Goal: Task Accomplishment & Management: Manage account settings

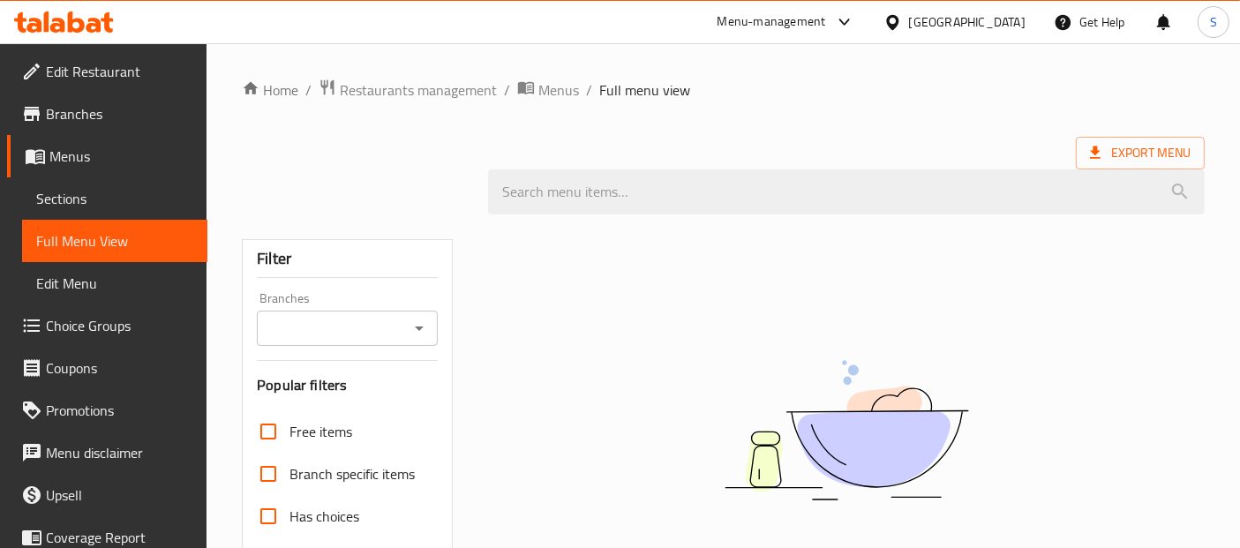
click at [1126, 72] on div "Home / Restaurants management / Menus / Full menu view Export Menu Filter Branc…" at bounding box center [724, 485] width 1034 height 884
click at [1122, 74] on div "Home / Restaurants management / Menus / Full menu view Export Menu Filter Branc…" at bounding box center [724, 485] width 1034 height 884
click at [58, 192] on span "Sections" at bounding box center [114, 198] width 157 height 21
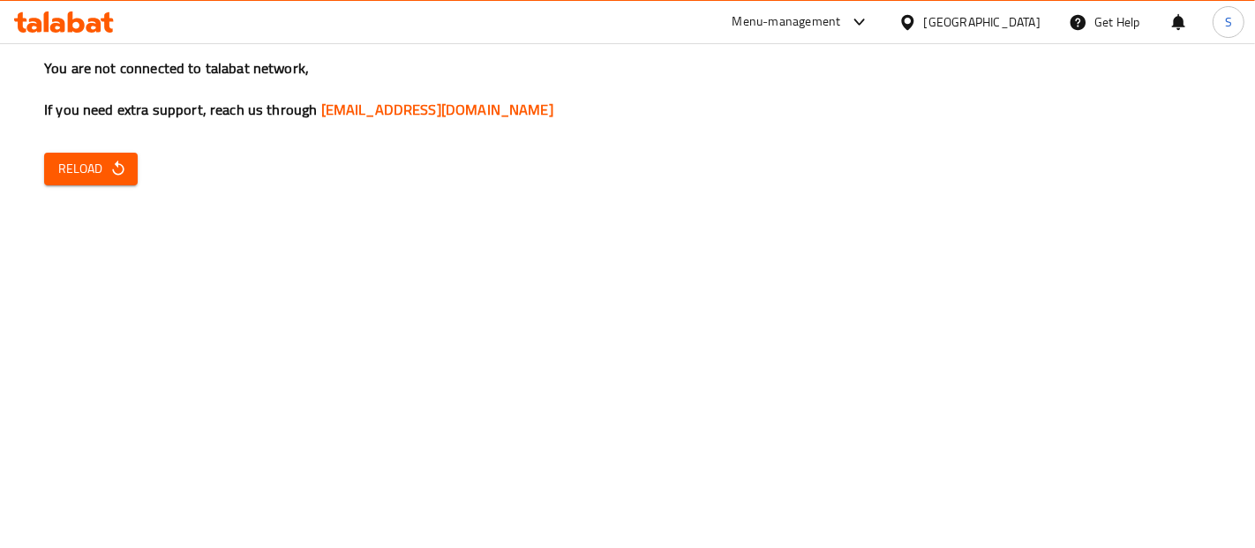
click at [113, 325] on div "You are not connected to talabat network, If you need extra support, reach us t…" at bounding box center [627, 274] width 1255 height 548
click at [115, 172] on icon "button" at bounding box center [118, 169] width 18 height 18
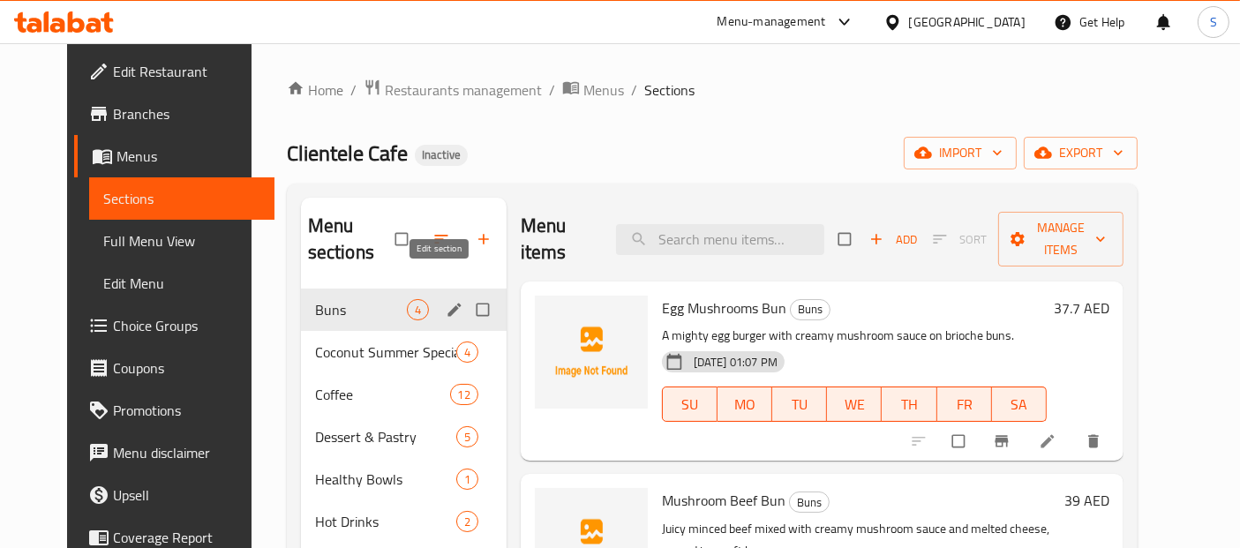
click at [444, 298] on button "edit" at bounding box center [456, 309] width 26 height 23
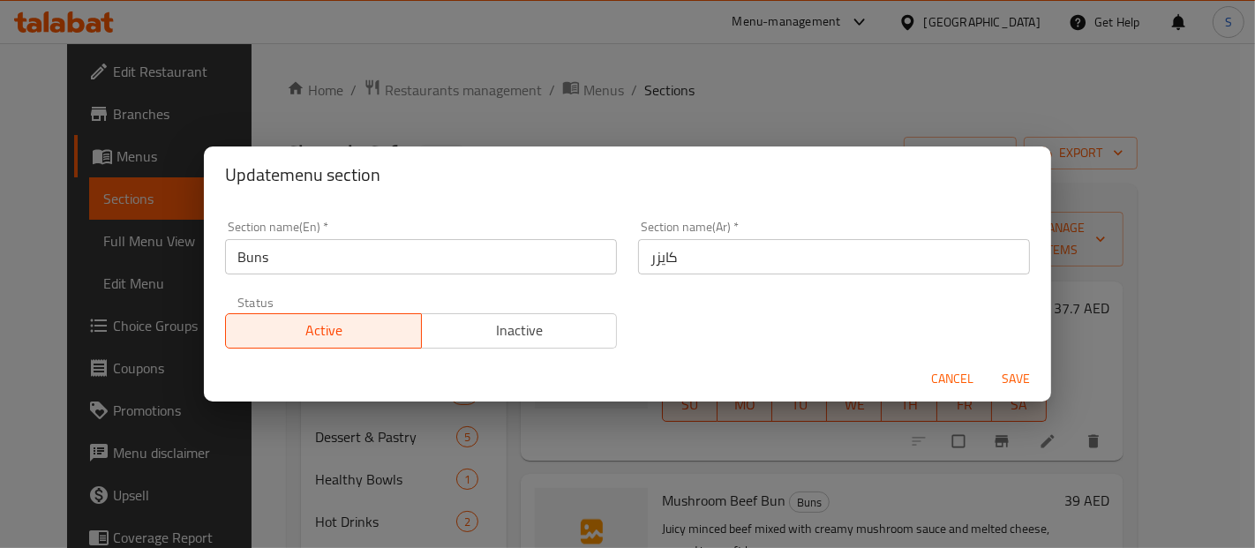
click at [403, 244] on input "Buns" at bounding box center [421, 256] width 392 height 35
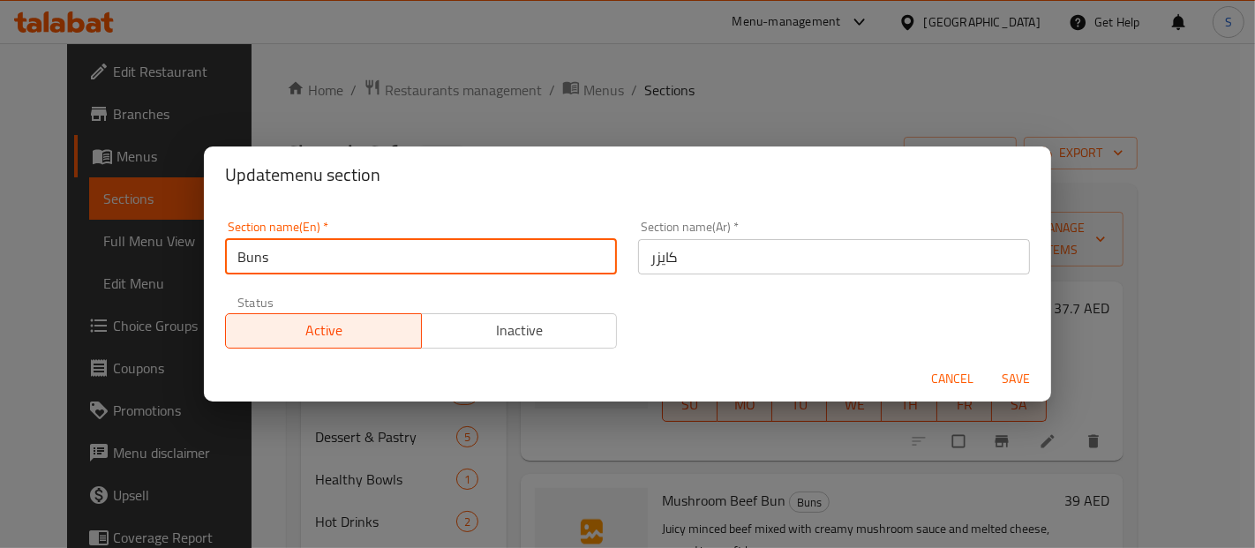
click at [403, 244] on input "Buns" at bounding box center [421, 256] width 392 height 35
